Goal: Book appointment/travel/reservation

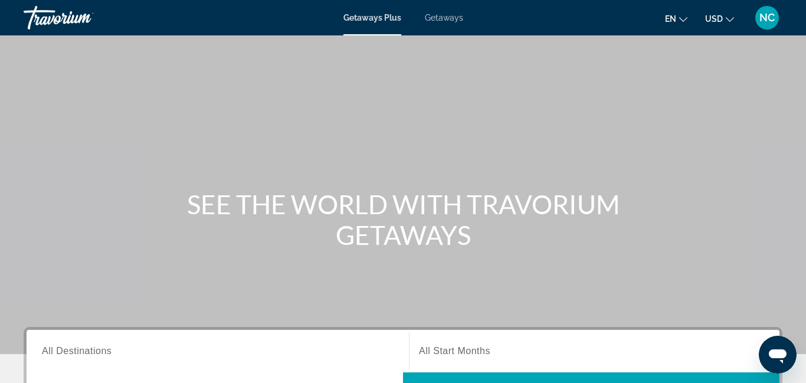
click at [435, 21] on span "Getaways" at bounding box center [444, 17] width 38 height 9
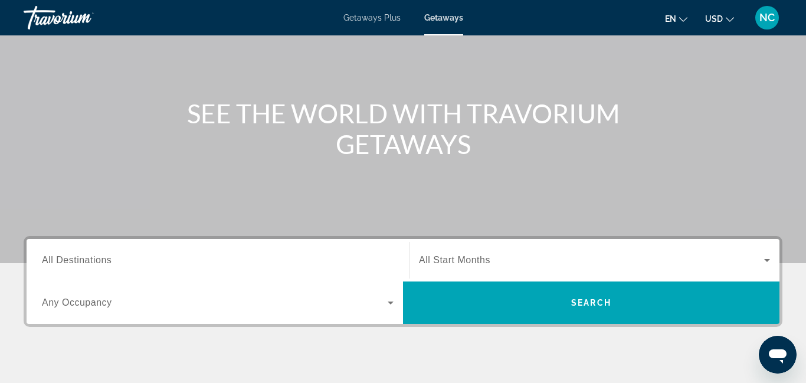
scroll to position [98, 0]
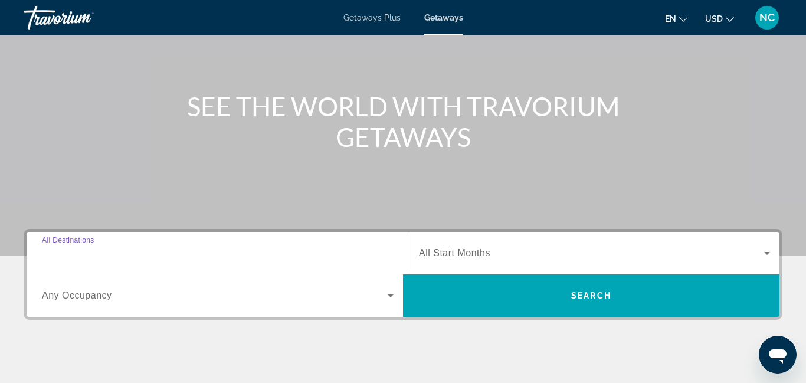
click at [341, 254] on input "Destination All Destinations" at bounding box center [218, 254] width 352 height 14
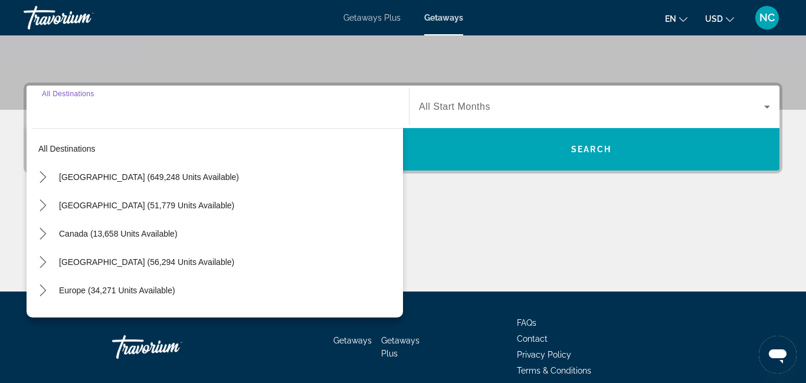
scroll to position [288, 0]
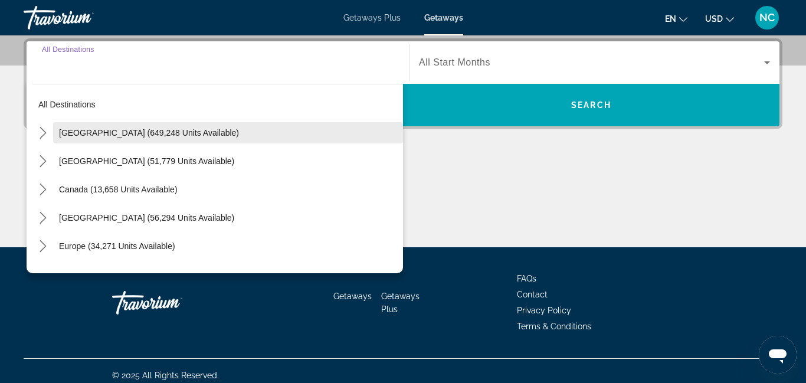
click at [150, 140] on span "Select destination: United States (649,248 units available)" at bounding box center [228, 133] width 350 height 28
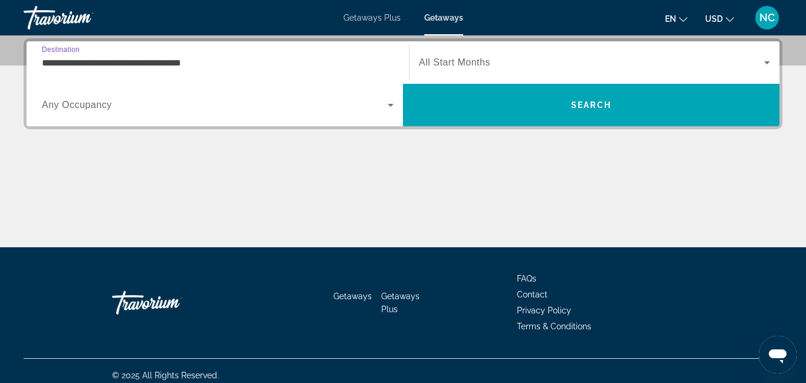
click at [344, 64] on input "**********" at bounding box center [218, 63] width 352 height 14
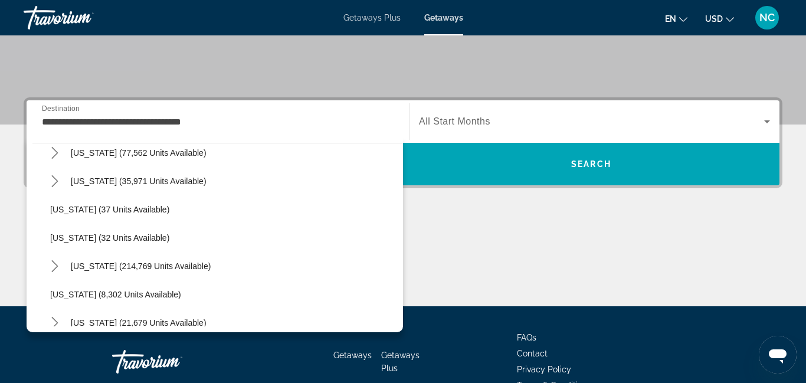
scroll to position [166, 0]
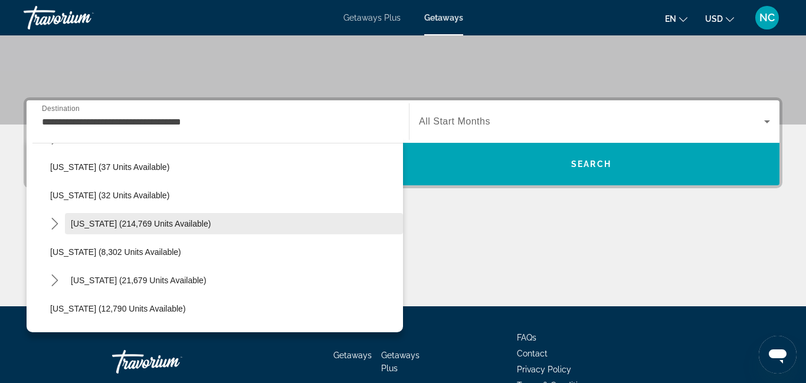
click at [170, 221] on span "[US_STATE] (214,769 units available)" at bounding box center [141, 223] width 140 height 9
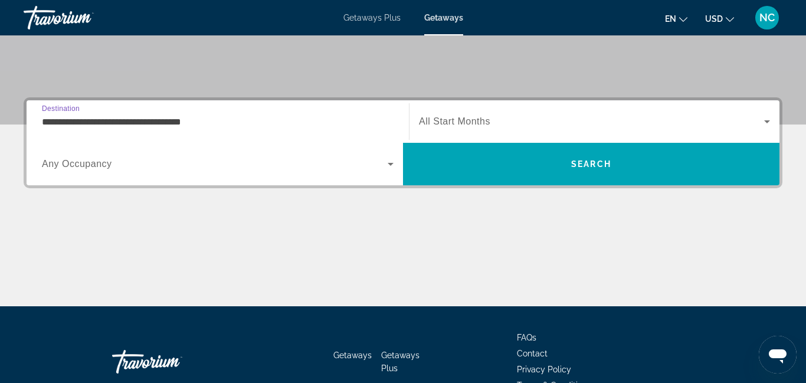
type input "**********"
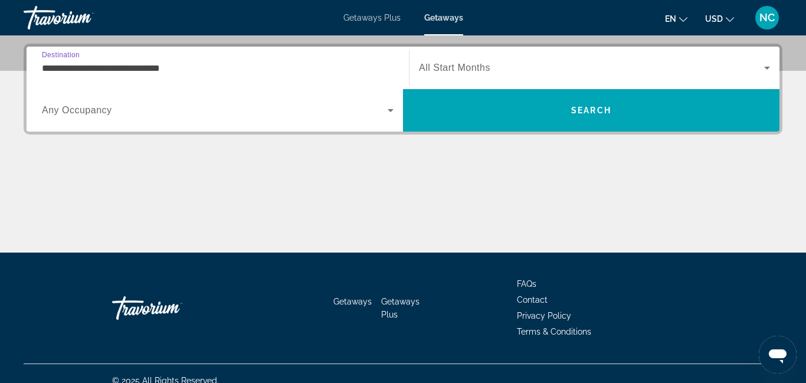
scroll to position [288, 0]
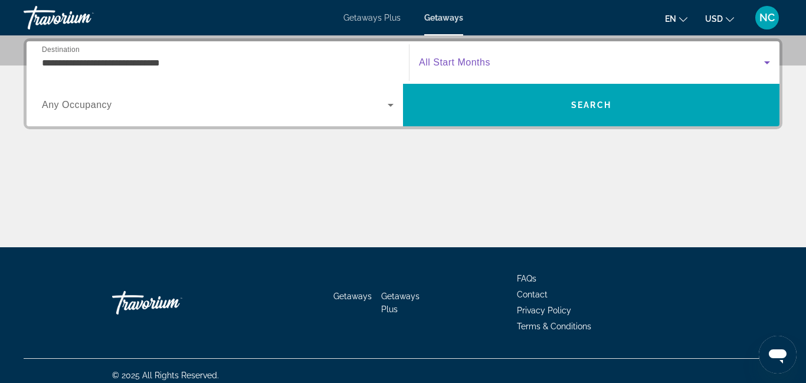
click at [766, 63] on icon "Search widget" at bounding box center [767, 62] width 6 height 3
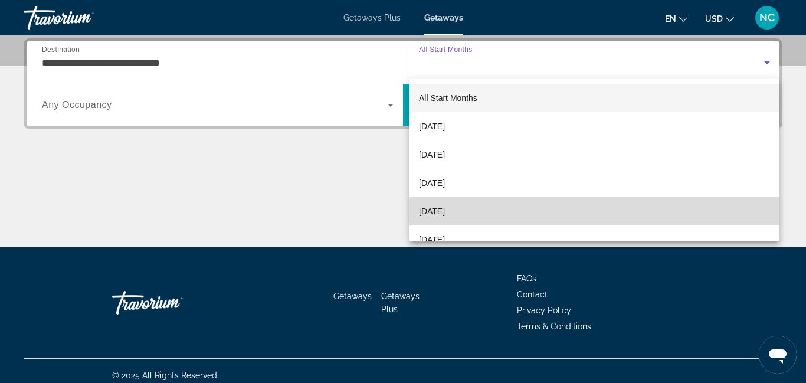
click at [531, 206] on mat-option "[DATE]" at bounding box center [594, 211] width 370 height 28
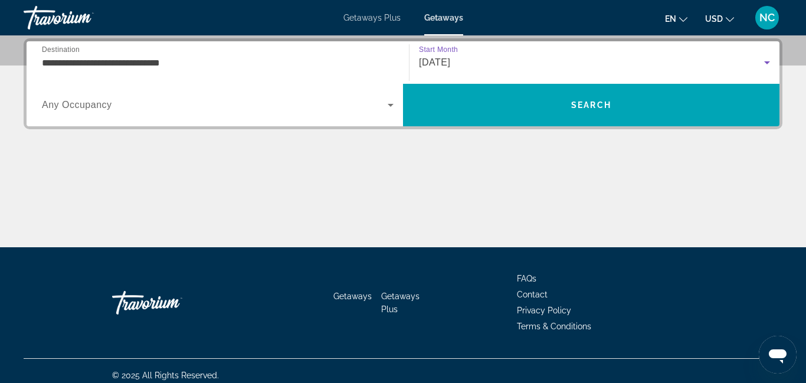
click at [769, 64] on icon "Search widget" at bounding box center [767, 62] width 14 height 14
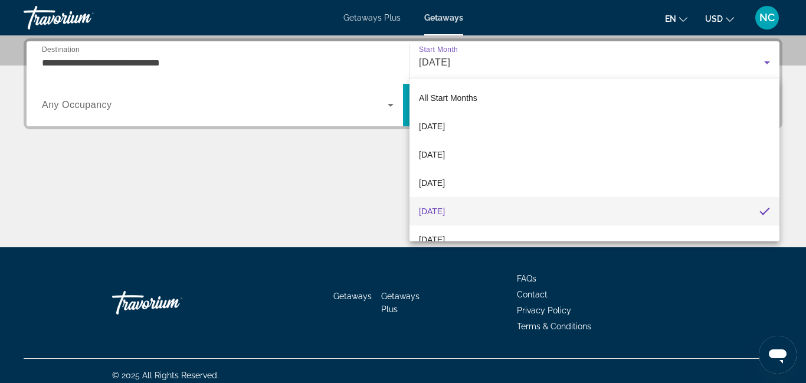
click at [293, 114] on div at bounding box center [403, 191] width 806 height 383
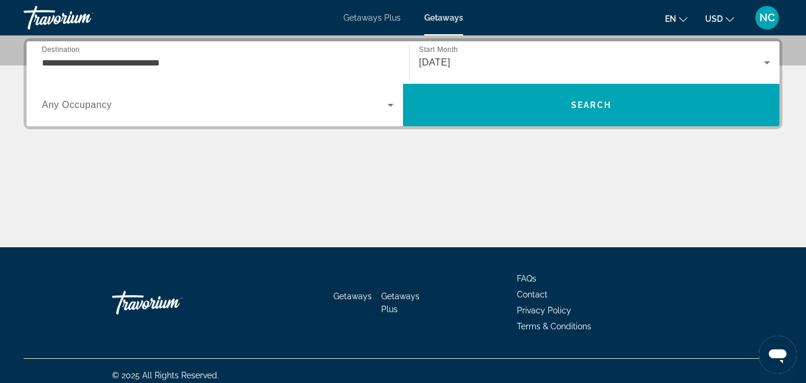
click at [293, 114] on div "Search widget" at bounding box center [218, 104] width 352 height 33
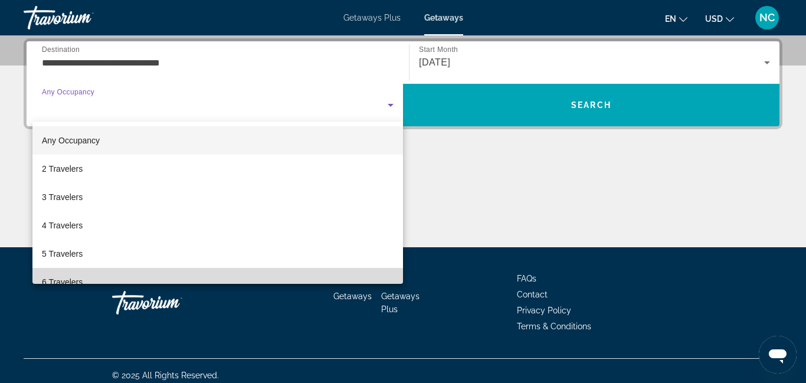
click at [147, 279] on mat-option "6 Travelers" at bounding box center [217, 282] width 370 height 28
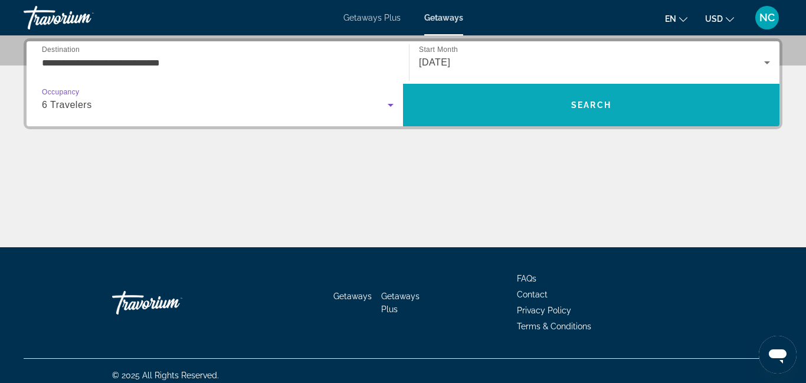
click at [635, 122] on span "Search" at bounding box center [591, 105] width 376 height 42
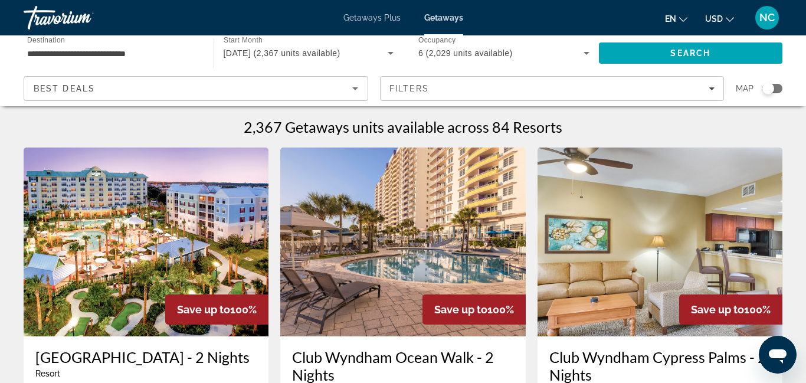
click at [354, 88] on icon "Sort by" at bounding box center [355, 88] width 6 height 3
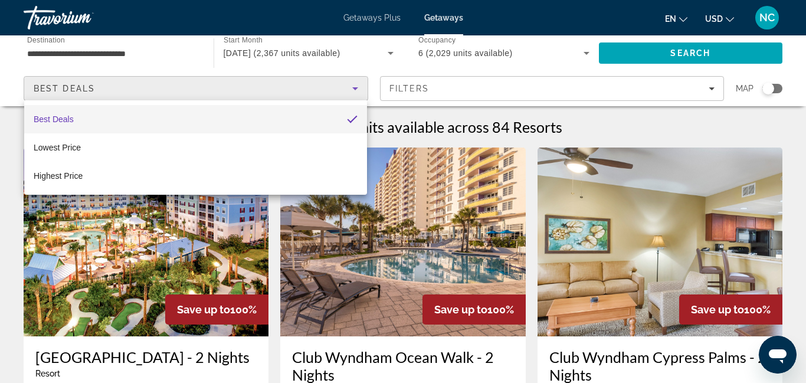
click at [715, 88] on div at bounding box center [403, 191] width 806 height 383
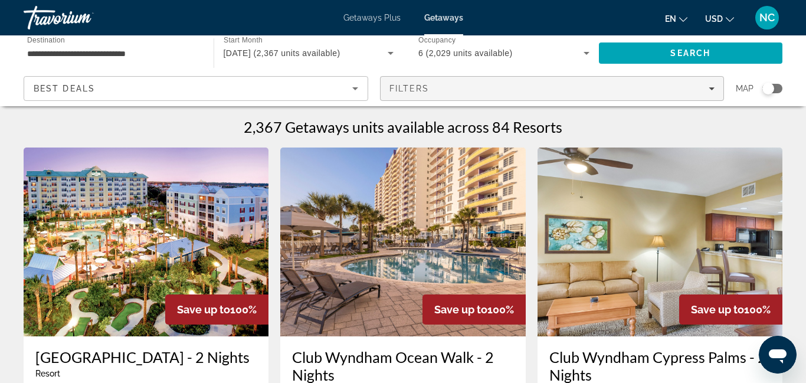
click at [672, 97] on span "Filters" at bounding box center [551, 88] width 343 height 28
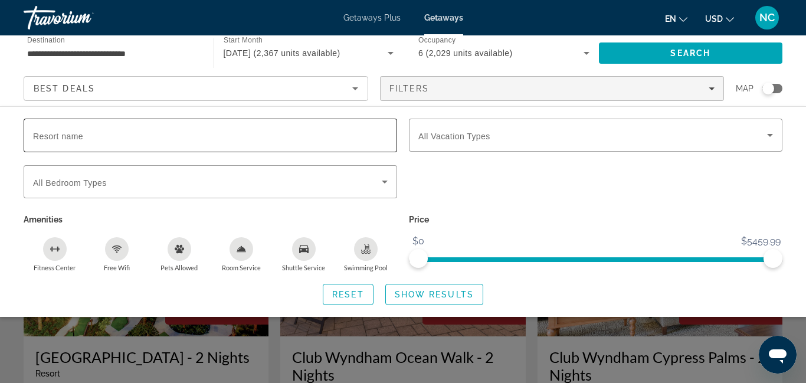
click at [386, 135] on input "Resort name" at bounding box center [210, 136] width 355 height 14
type input "*********"
click at [431, 291] on span "Show Results" at bounding box center [434, 294] width 79 height 9
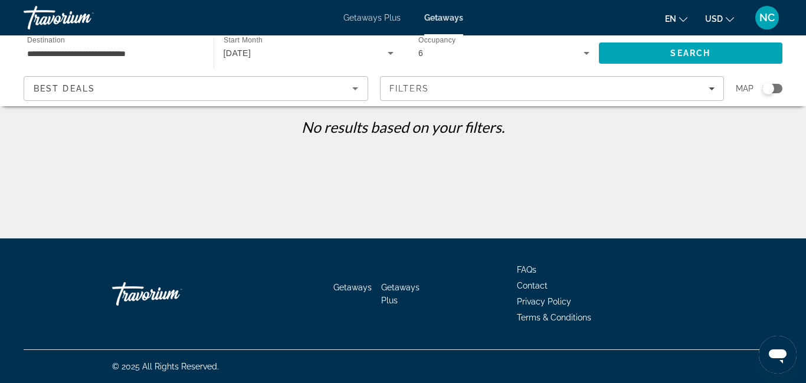
click at [392, 54] on icon "Search widget" at bounding box center [390, 53] width 14 height 14
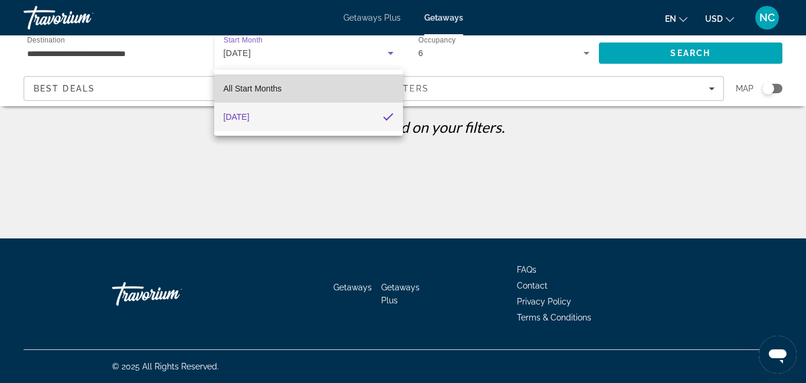
click at [348, 96] on mat-option "All Start Months" at bounding box center [308, 88] width 189 height 28
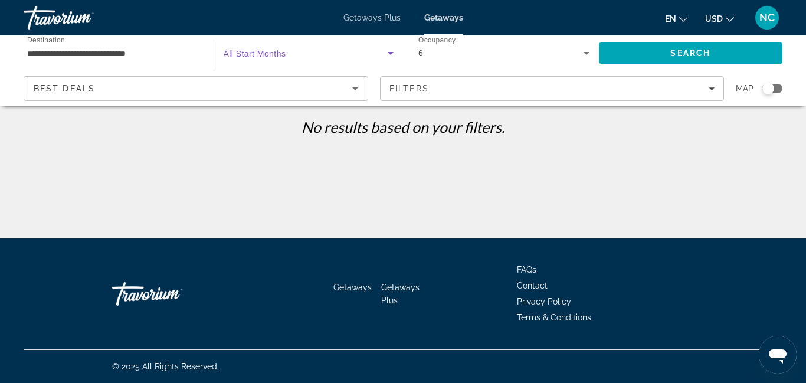
click at [385, 54] on icon "Search widget" at bounding box center [390, 53] width 14 height 14
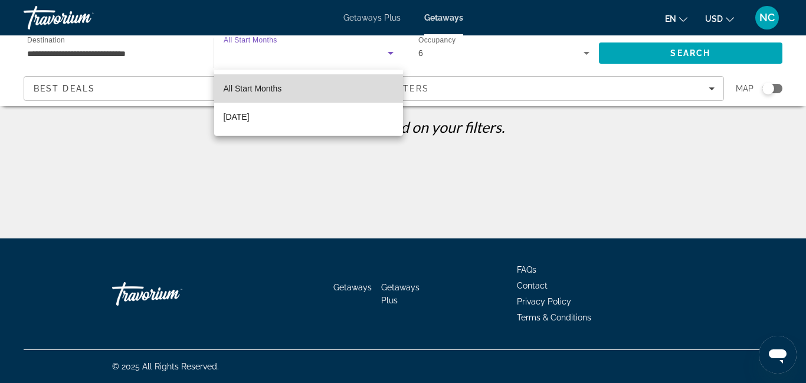
click at [379, 88] on mat-option "All Start Months" at bounding box center [308, 88] width 189 height 28
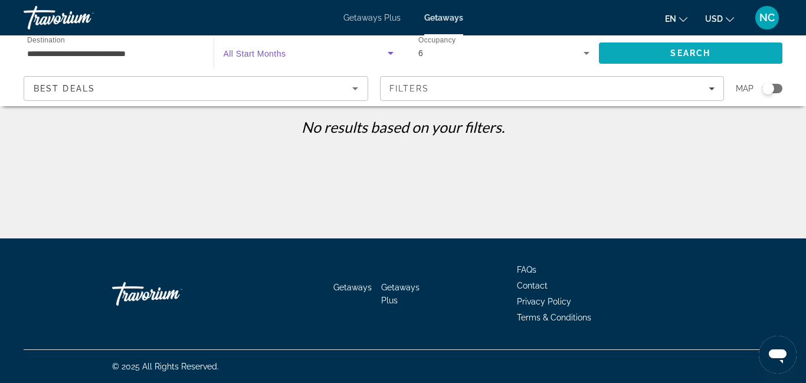
click at [662, 55] on span "Search" at bounding box center [691, 53] width 184 height 28
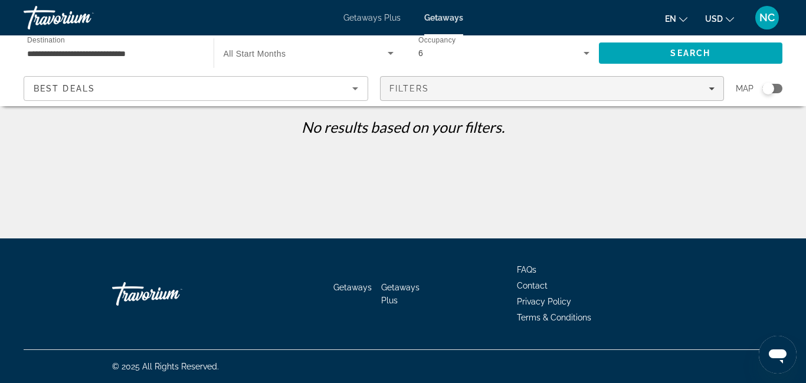
click at [711, 90] on icon "Filters" at bounding box center [711, 89] width 6 height 6
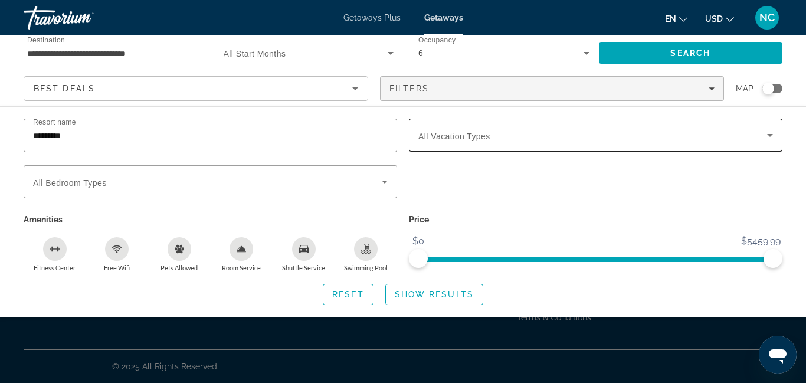
click at [767, 139] on icon "Search widget" at bounding box center [770, 135] width 14 height 14
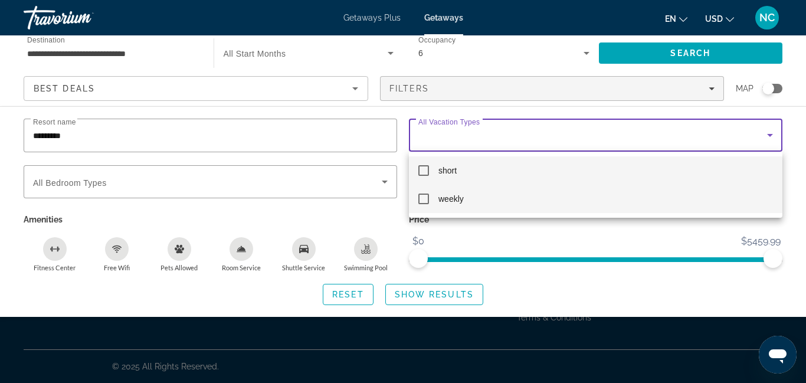
click at [702, 196] on mat-option "weekly" at bounding box center [595, 199] width 373 height 28
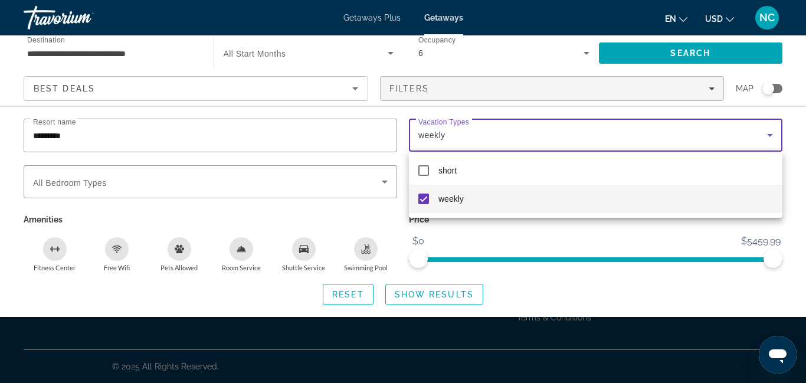
click at [441, 302] on div at bounding box center [403, 191] width 806 height 383
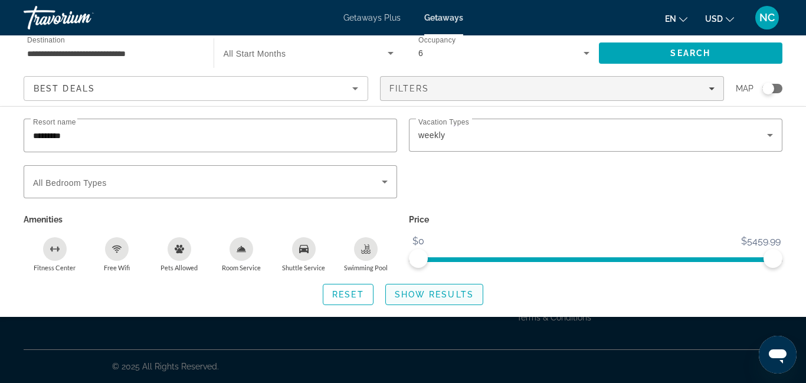
click at [441, 302] on span "Search widget" at bounding box center [434, 294] width 97 height 28
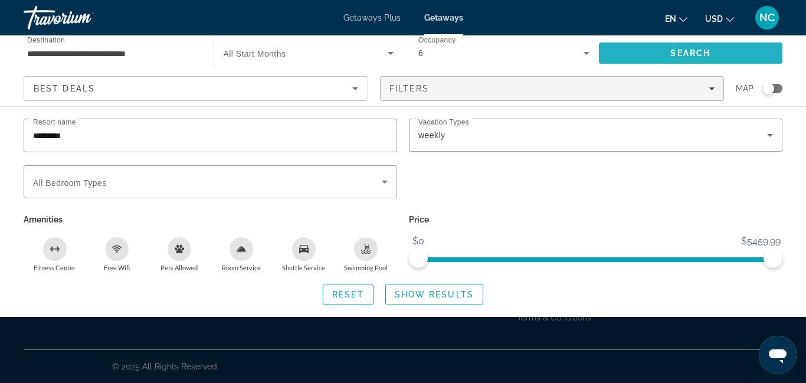
click at [710, 59] on span "Search" at bounding box center [691, 53] width 184 height 28
click at [725, 51] on span "Search" at bounding box center [691, 53] width 184 height 28
click at [683, 59] on span "Search" at bounding box center [691, 53] width 184 height 28
